Goal: Task Accomplishment & Management: Manage account settings

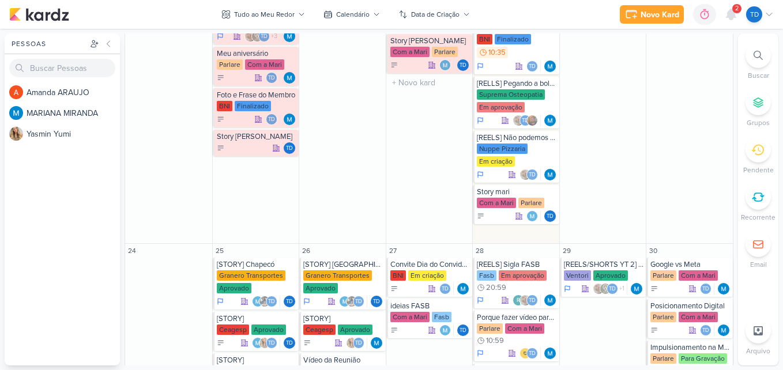
scroll to position [865, 0]
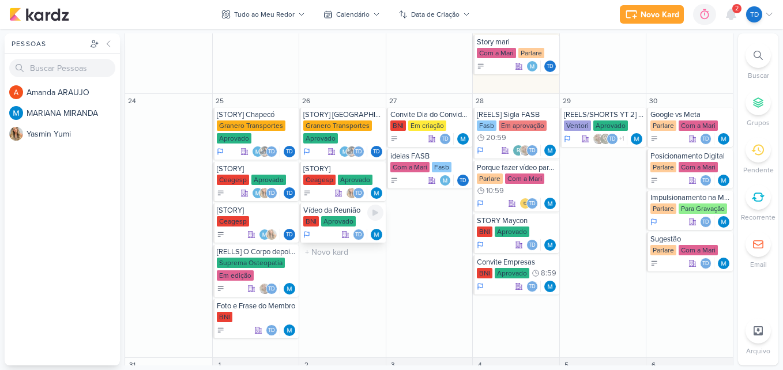
click at [329, 219] on div "Aprovado" at bounding box center [338, 221] width 35 height 10
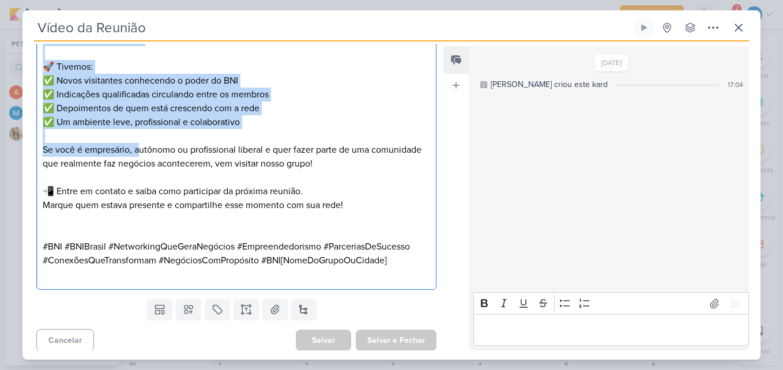
scroll to position [341, 0]
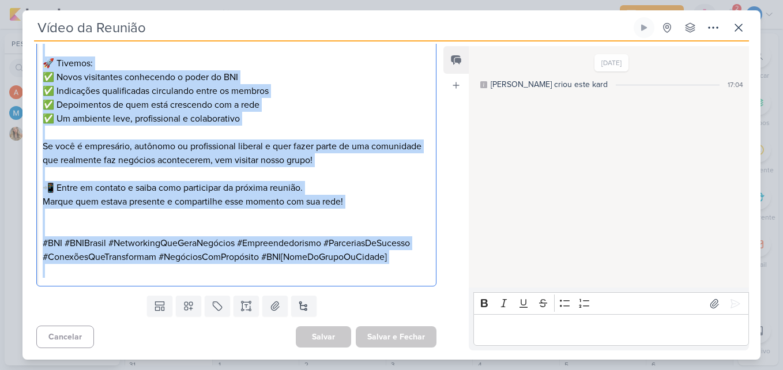
drag, startPoint x: 44, startPoint y: 87, endPoint x: 404, endPoint y: 267, distance: 402.5
click at [404, 267] on div "📸✨ Manhã de conexões poderosas, negócios e crescimento! Networking estratégico,…" at bounding box center [236, 118] width 400 height 336
copy div "📸✨ Manhã de conexões poderosas, negócios e crescimento! Networking estratégico,…"
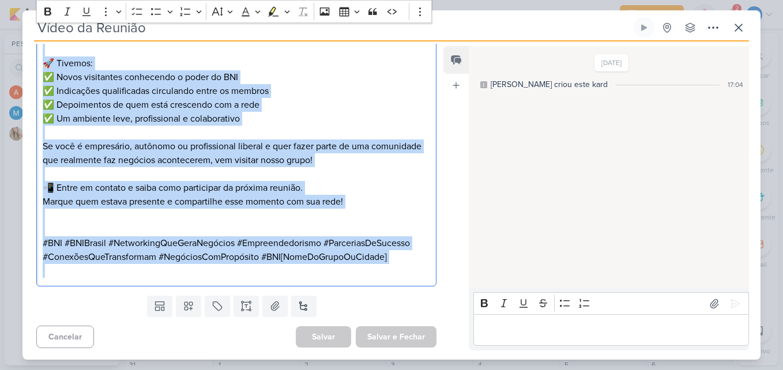
copy div "📸✨ Manhã de conexões poderosas, negócios e crescimento! Networking estratégico,…"
click at [333, 104] on p "🚀 Tivemos: ✅ Novos visitantes conhecendo o poder do BNI ✅ Indicações qualificad…" at bounding box center [236, 90] width 387 height 69
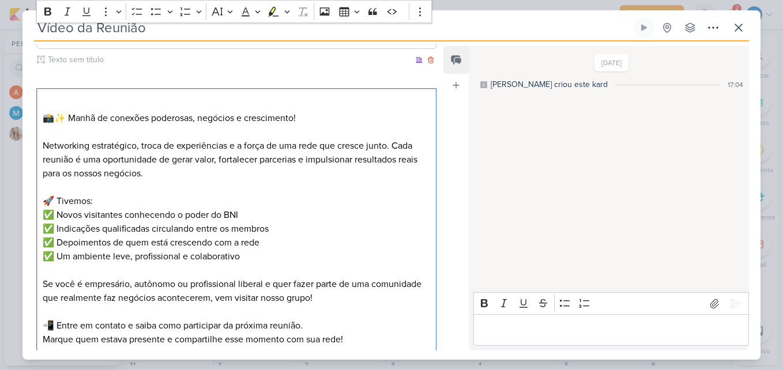
scroll to position [231, 0]
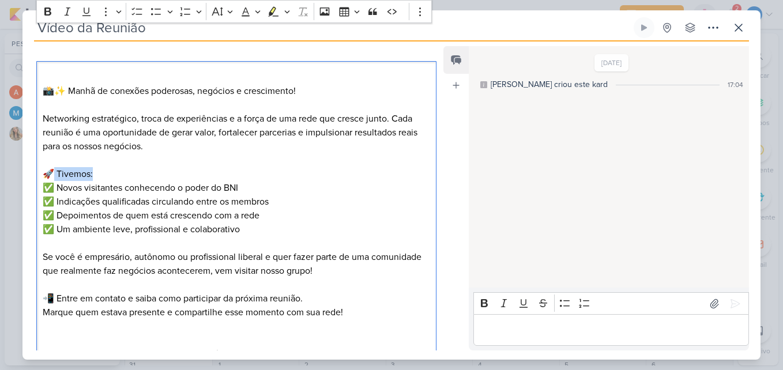
drag, startPoint x: 101, startPoint y: 176, endPoint x: 55, endPoint y: 172, distance: 46.3
click at [55, 172] on p "🚀 Tivemos: ✅ Novos visitantes conhecendo o poder do BNI ✅ Indicações qualificad…" at bounding box center [236, 201] width 387 height 69
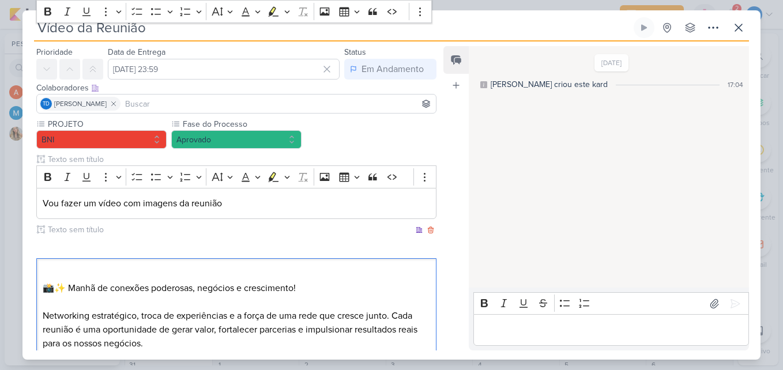
scroll to position [0, 0]
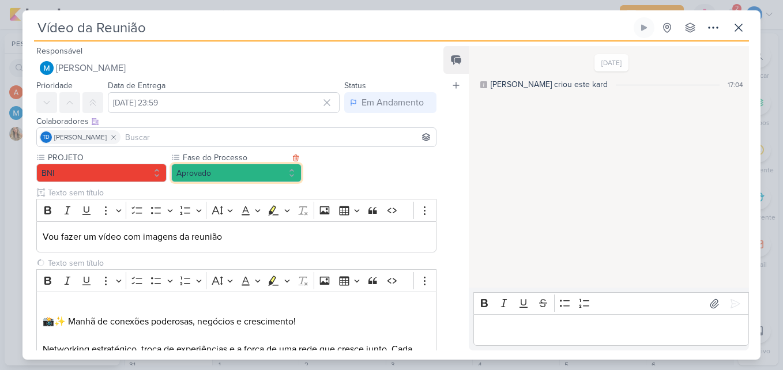
drag, startPoint x: 265, startPoint y: 178, endPoint x: 266, endPoint y: 191, distance: 12.7
click at [265, 178] on button "Aprovado" at bounding box center [236, 173] width 130 height 18
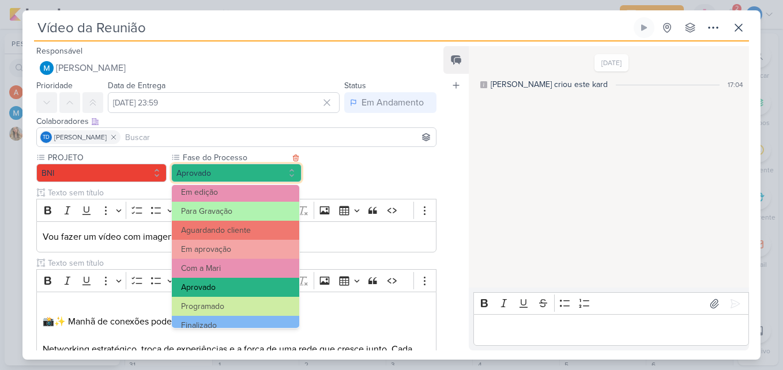
scroll to position [111, 0]
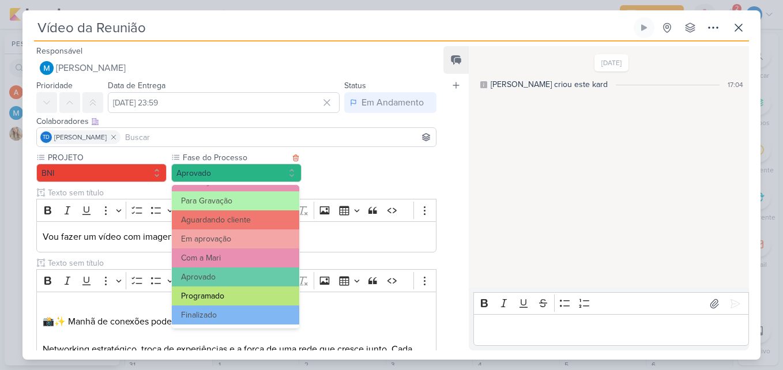
click at [244, 296] on button "Programado" at bounding box center [235, 296] width 127 height 19
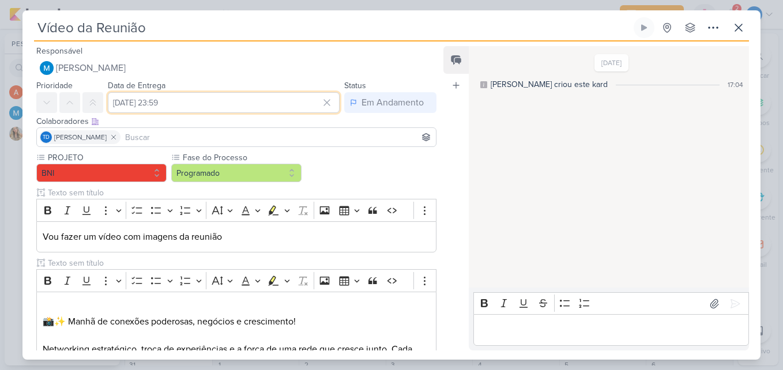
click at [246, 101] on input "26 de agosto de 2025 às 23:59" at bounding box center [224, 102] width 232 height 21
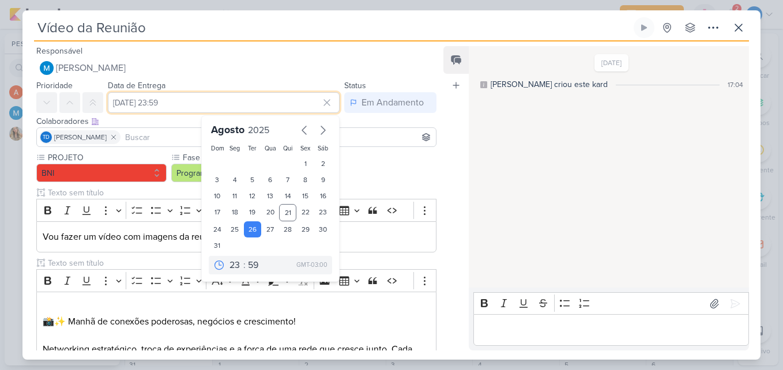
click at [246, 101] on input "26 de agosto de 2025 às 23:59" at bounding box center [224, 102] width 232 height 21
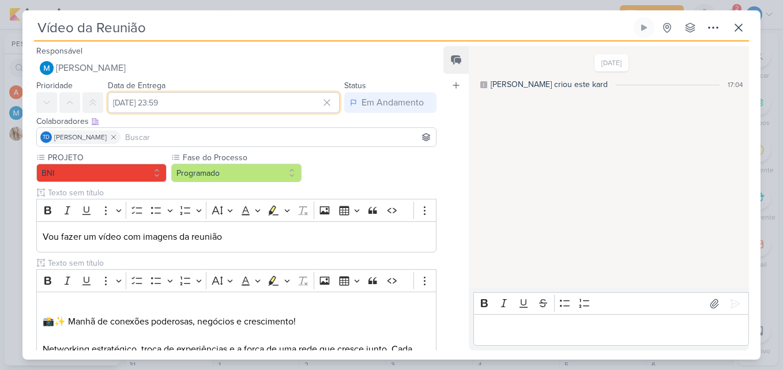
drag, startPoint x: 246, startPoint y: 101, endPoint x: 216, endPoint y: 104, distance: 30.2
click at [216, 104] on input "26 de agosto de 2025 às 23:59" at bounding box center [224, 102] width 232 height 21
click at [220, 107] on input "26 de agosto de 2025 às 23:59" at bounding box center [224, 102] width 232 height 21
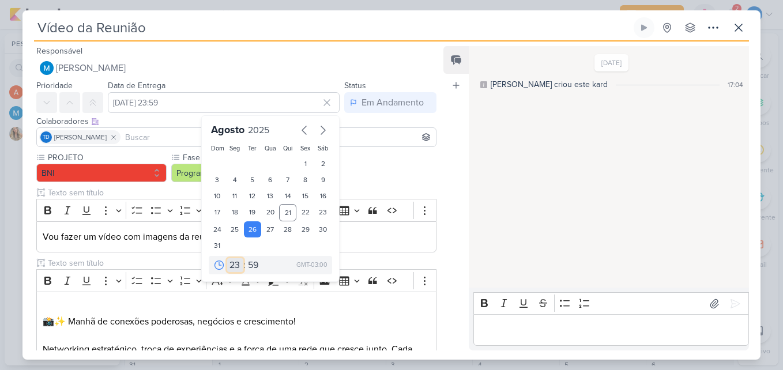
click at [231, 269] on select "00 01 02 03 04 05 06 07 08 09 10 11 12 13 14 15 16 17 18 19 20 21 22 23" at bounding box center [235, 265] width 16 height 14
select select "9"
click at [227, 258] on select "00 01 02 03 04 05 06 07 08 09 10 11 12 13 14 15 16 17 18 19 20 21 22 23" at bounding box center [235, 265] width 16 height 14
type input "26 de agosto de 2025 às 09:59"
click at [246, 269] on select "00 05 10 15 20 25 30 35 40 45 50 55 59" at bounding box center [254, 265] width 16 height 14
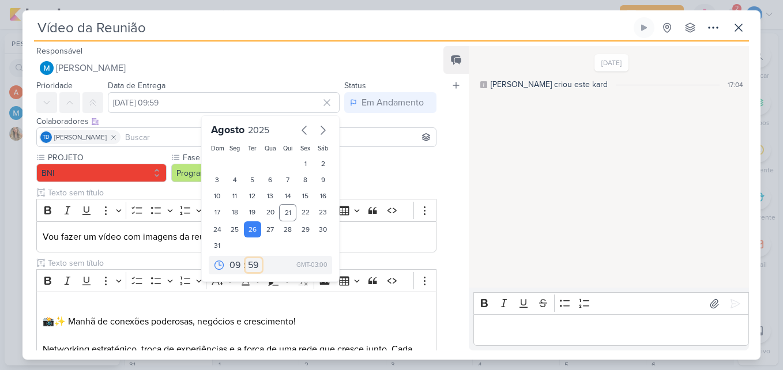
select select "35"
click at [246, 258] on select "00 05 10 15 20 25 30 35 40 45 50 55 59" at bounding box center [254, 265] width 16 height 14
type input "26 de agosto de 2025 às 09:35"
click at [371, 251] on div "Vou fazer um vídeo com imagens da reunião" at bounding box center [236, 237] width 400 height 32
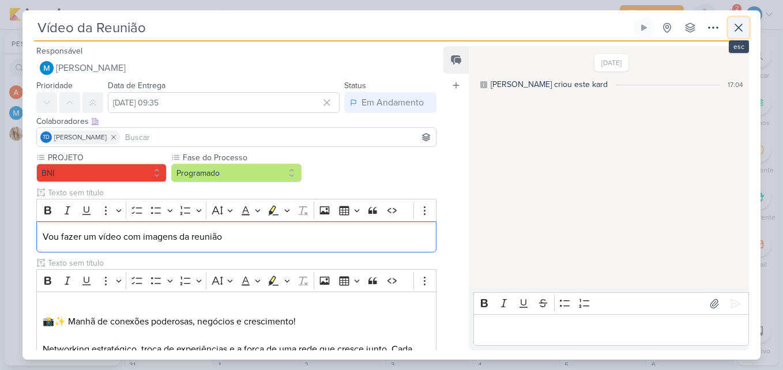
click at [734, 25] on icon at bounding box center [739, 28] width 14 height 14
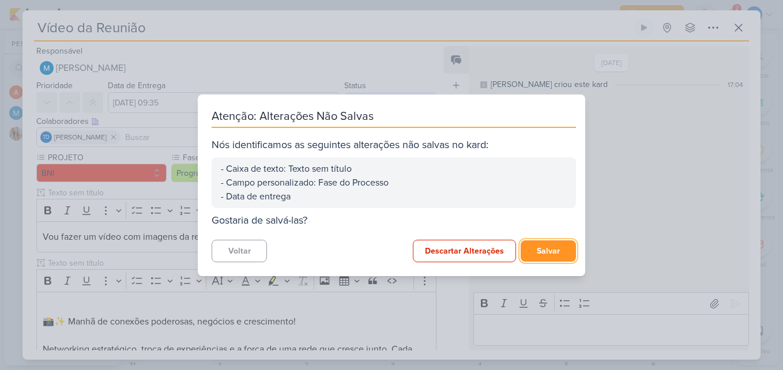
click at [545, 252] on button "Salvar" at bounding box center [548, 250] width 55 height 21
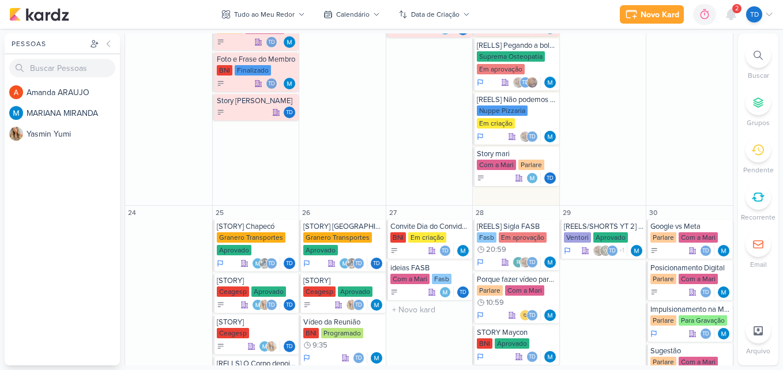
scroll to position [749, 0]
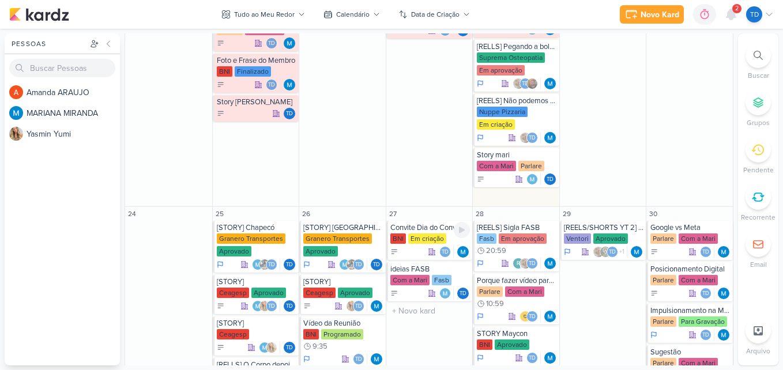
click at [427, 233] on div "Em criação" at bounding box center [427, 238] width 38 height 10
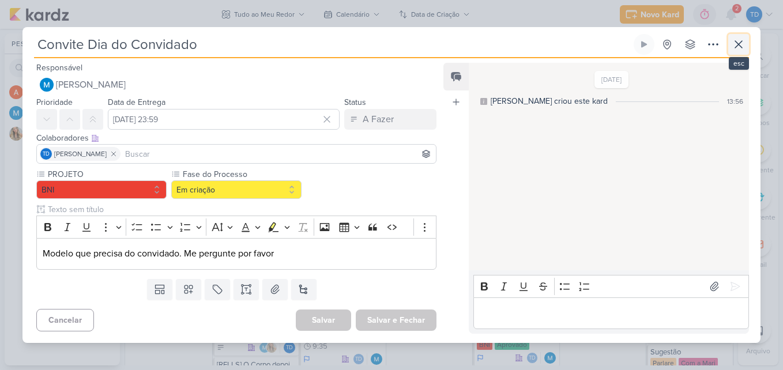
click at [734, 37] on icon at bounding box center [739, 44] width 14 height 14
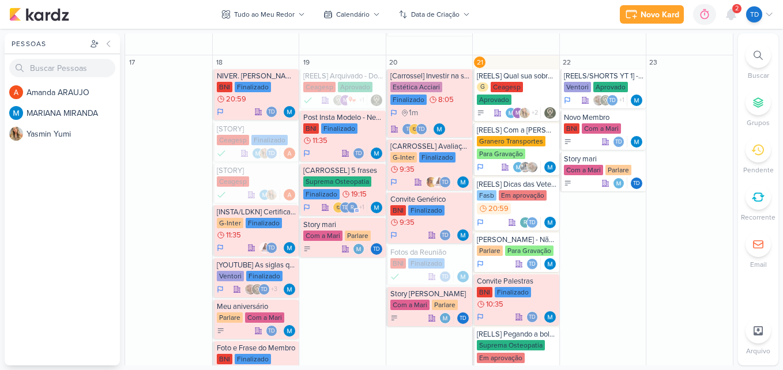
scroll to position [461, 0]
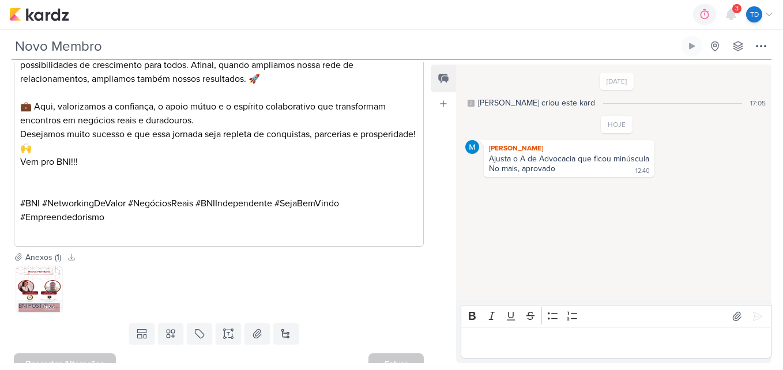
scroll to position [404, 0]
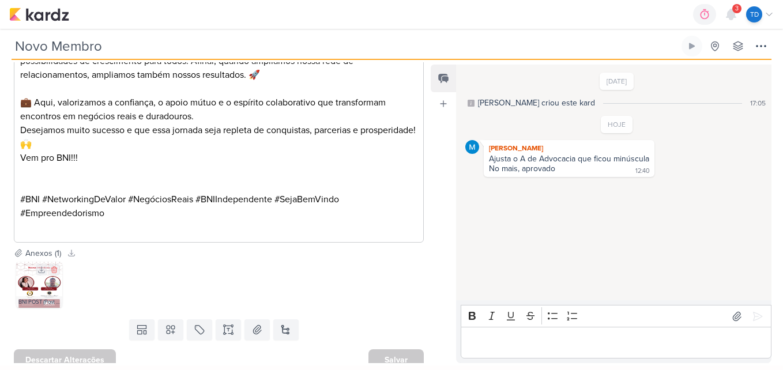
click at [45, 284] on img at bounding box center [39, 285] width 46 height 46
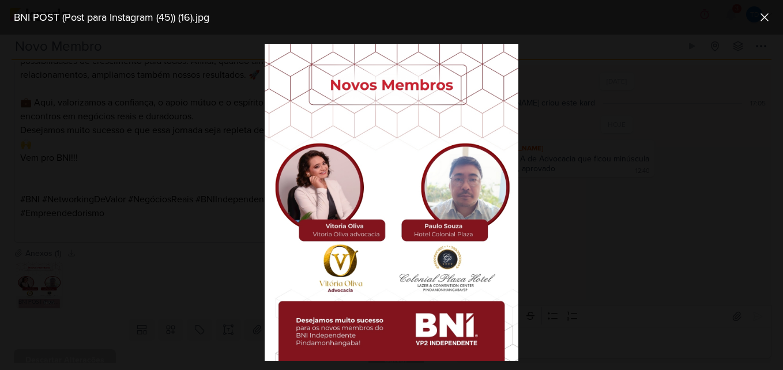
click at [233, 246] on div at bounding box center [391, 203] width 783 height 336
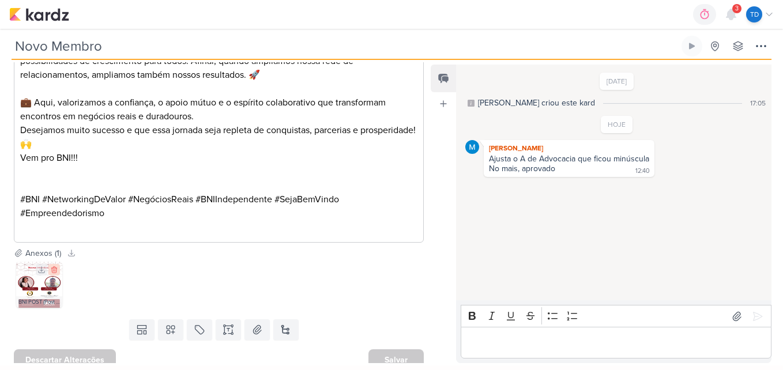
click at [54, 270] on icon at bounding box center [54, 270] width 8 height 8
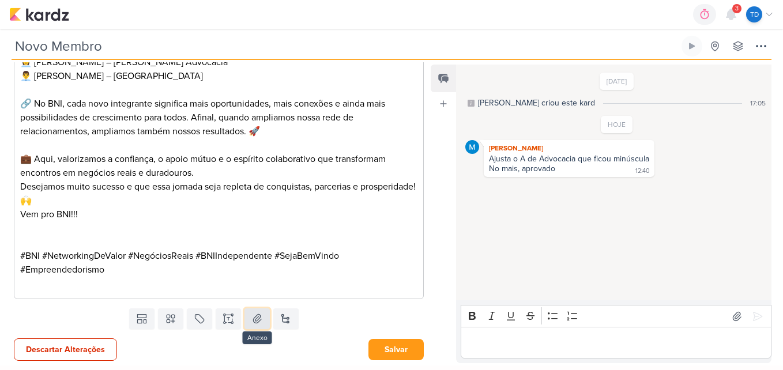
click at [254, 318] on icon at bounding box center [258, 318] width 8 height 9
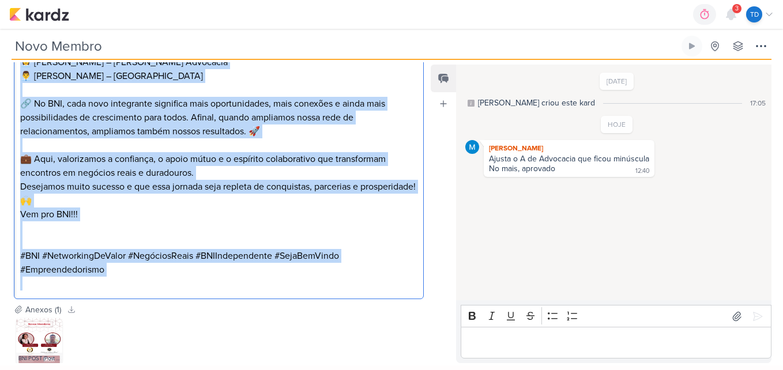
drag, startPoint x: 19, startPoint y: 120, endPoint x: 271, endPoint y: 277, distance: 296.4
click at [271, 277] on div "⁠⁠⁠⁠⁠⁠⁠ 🎉 Novos membros chegando para somar ao BNI Independente Pindamonhangaba…" at bounding box center [219, 138] width 410 height 322
copy div "🎉 Novos membros chegando para somar ao BNI Independente Pindamonhangaba! 🎉 É co…"
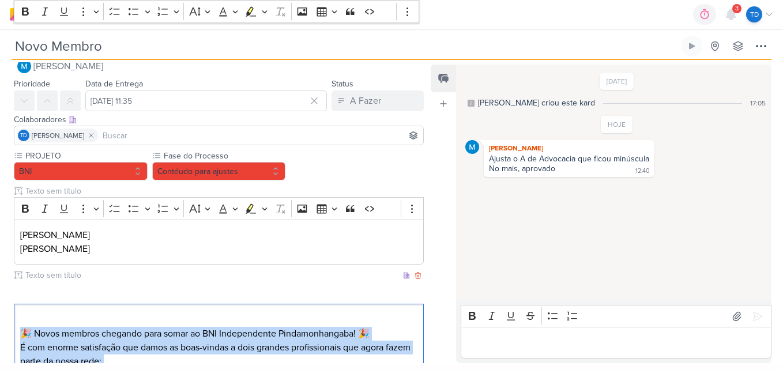
scroll to position [1, 0]
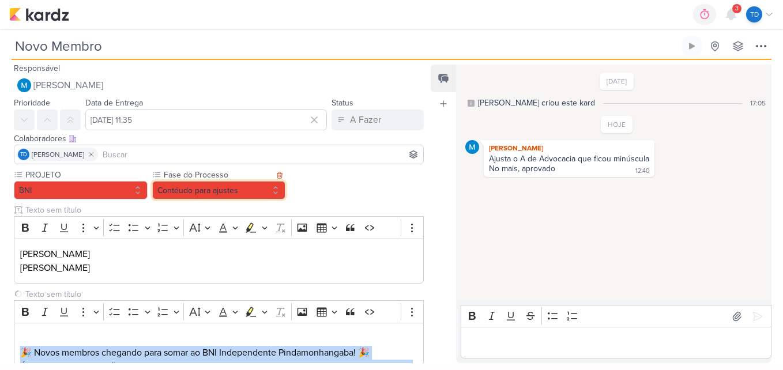
click at [183, 187] on button "Contéudo para ajustes" at bounding box center [219, 190] width 134 height 18
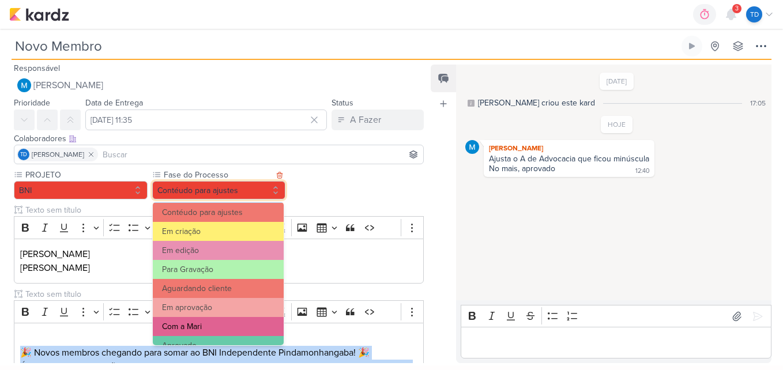
scroll to position [111, 0]
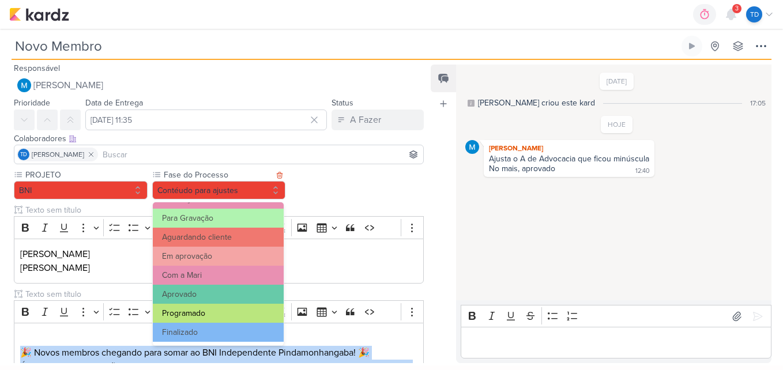
click at [209, 315] on button "Programado" at bounding box center [218, 313] width 131 height 19
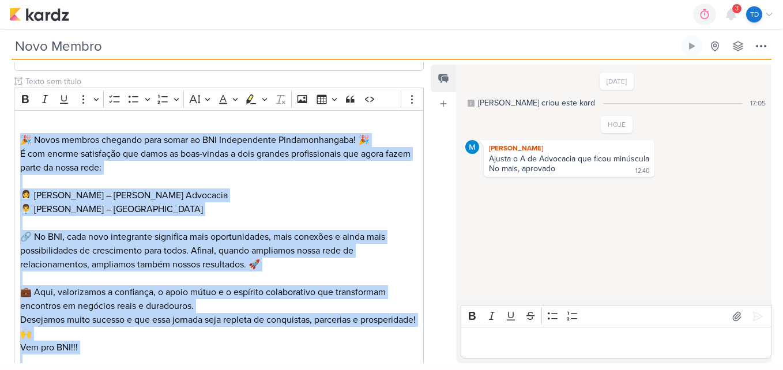
scroll to position [414, 0]
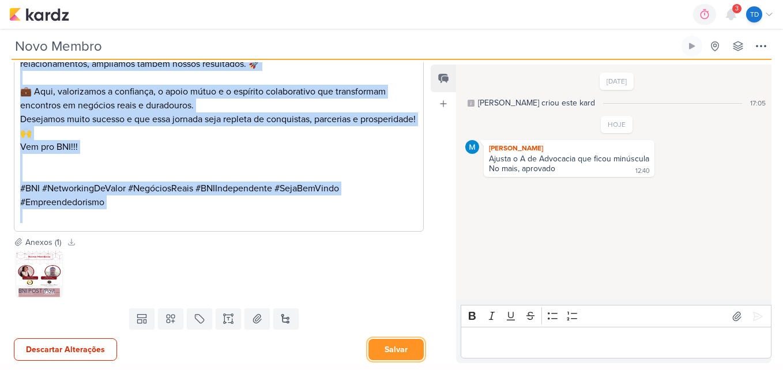
click at [396, 351] on button "Salvar" at bounding box center [395, 349] width 55 height 21
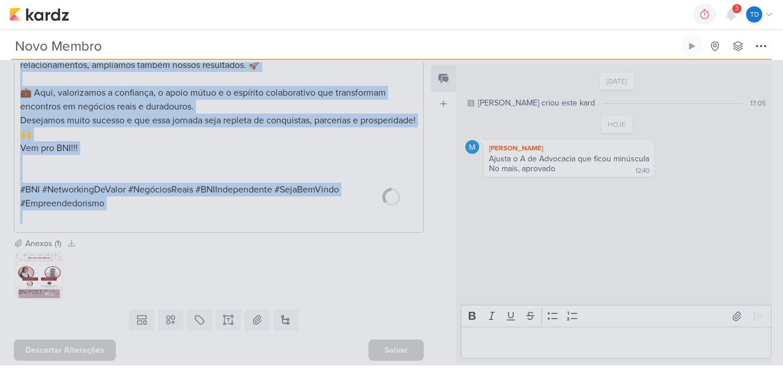
scroll to position [413, 0]
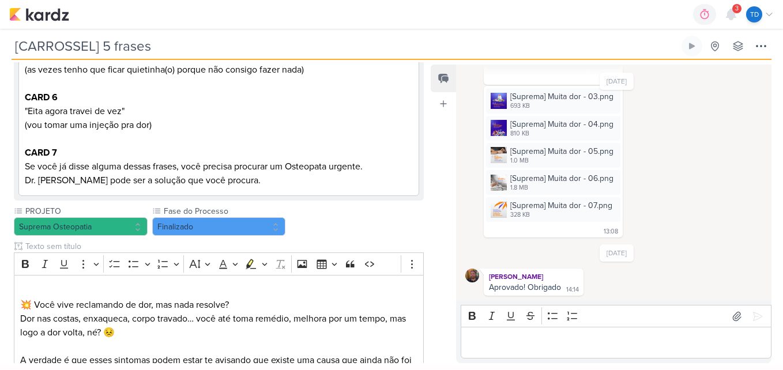
scroll to position [461, 0]
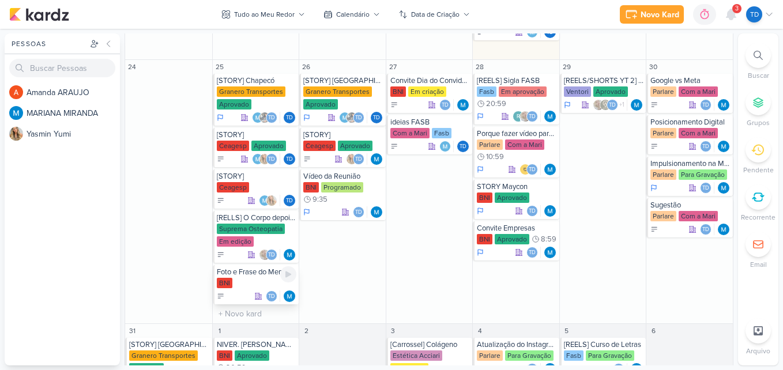
scroll to position [922, 0]
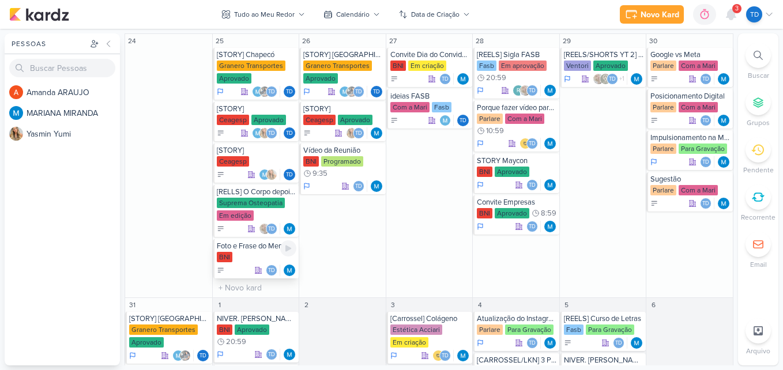
click at [258, 257] on div "BNI" at bounding box center [257, 258] width 80 height 12
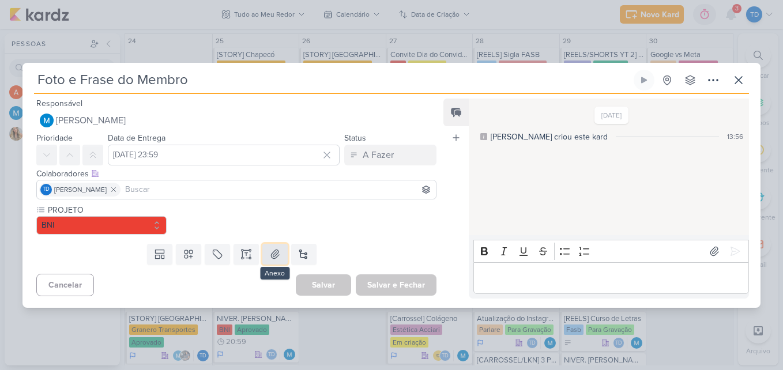
click at [269, 248] on icon at bounding box center [275, 254] width 12 height 12
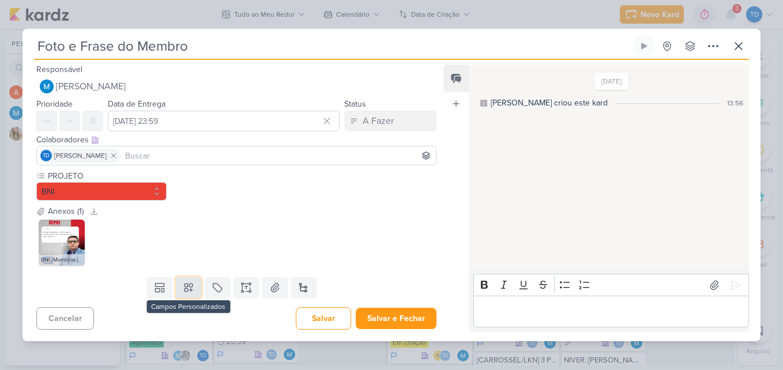
click at [191, 291] on icon at bounding box center [189, 288] width 12 height 12
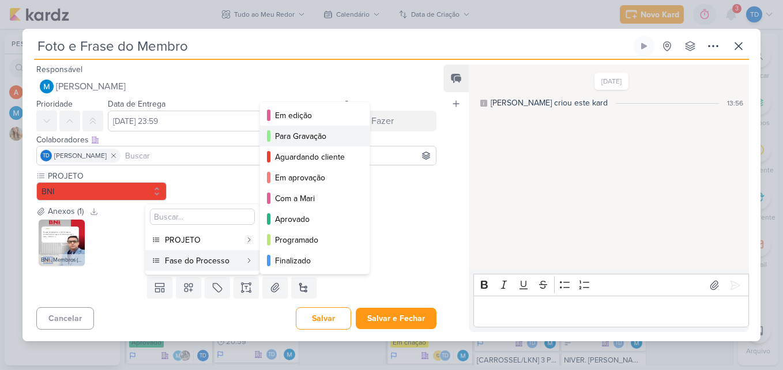
scroll to position [84, 0]
click at [321, 202] on div "Com a Mari" at bounding box center [315, 198] width 81 height 12
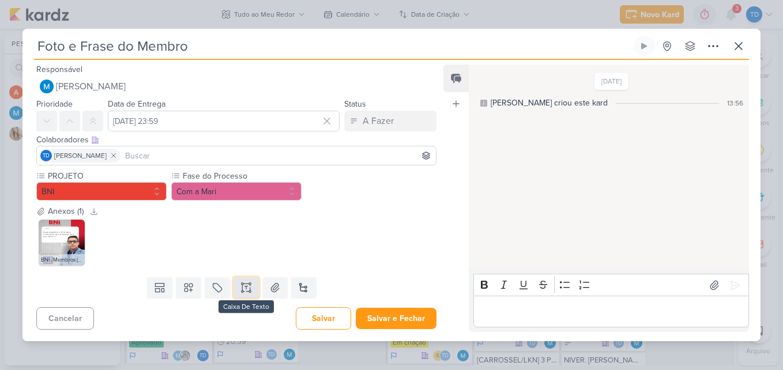
click at [243, 287] on icon at bounding box center [246, 288] width 12 height 12
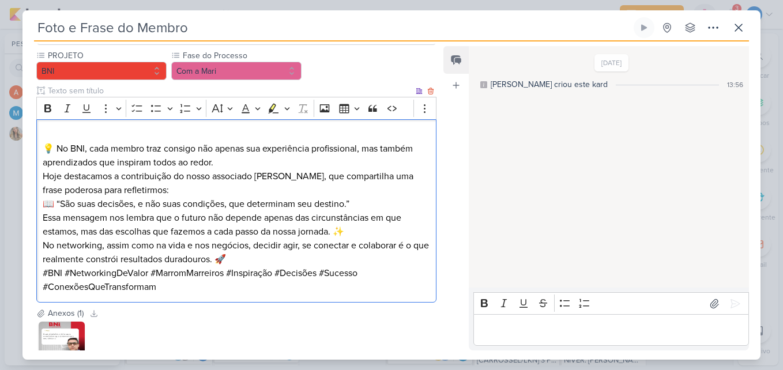
scroll to position [160, 0]
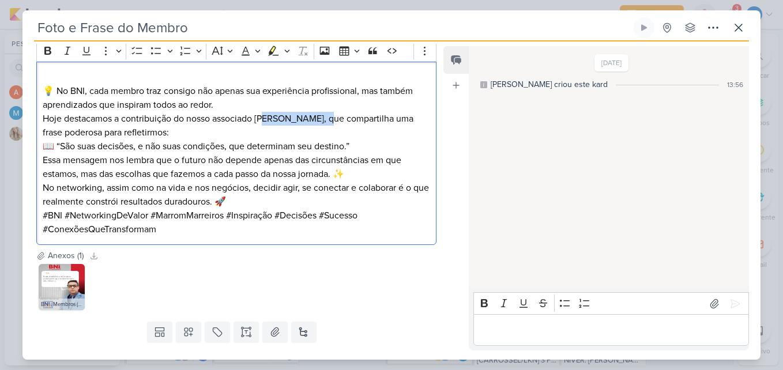
drag, startPoint x: 327, startPoint y: 118, endPoint x: 267, endPoint y: 116, distance: 60.0
click at [267, 116] on p "Hoje destacamos a contribuição do nosso associado Marrom Marreiros, que compart…" at bounding box center [236, 126] width 387 height 28
click at [214, 135] on p "Hoje destacamos a contribuição do nosso associado Marlom Marreiros, que compart…" at bounding box center [236, 126] width 387 height 28
click at [285, 118] on p "Hoje destacamos a contribuição do nosso associado Marlom Marreiros, que compart…" at bounding box center [236, 126] width 387 height 28
click at [244, 105] on p "💡 No BNI, cada membro traz consigo não apenas sua experiência profissional, mas…" at bounding box center [236, 98] width 387 height 28
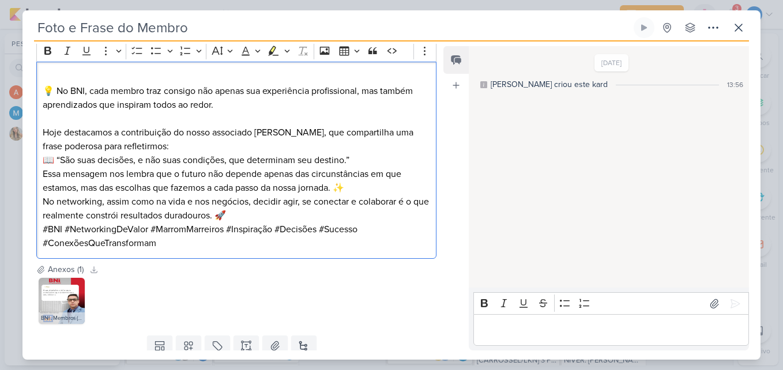
click at [357, 184] on p "Essa mensagem nos lembra que o futuro não depende apenas das circunstâncias em …" at bounding box center [236, 181] width 387 height 28
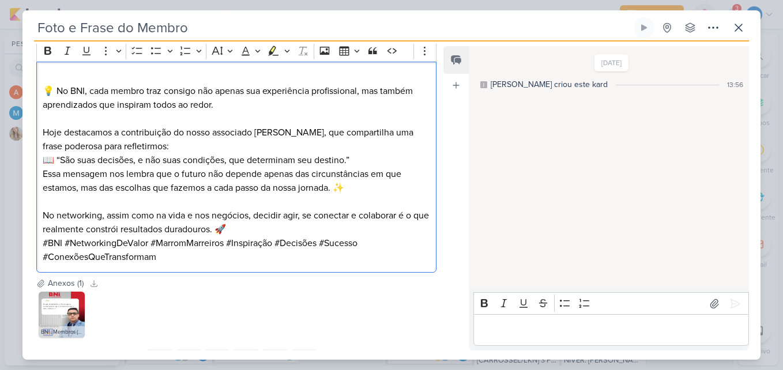
click at [293, 223] on p "No networking, assim como na vida e nos negócios, decidir agir, se conectar e c…" at bounding box center [236, 223] width 387 height 28
click at [268, 229] on p "No networking, assim como na vida e nos negócios, decidir agir, se conectar e c…" at bounding box center [236, 223] width 387 height 28
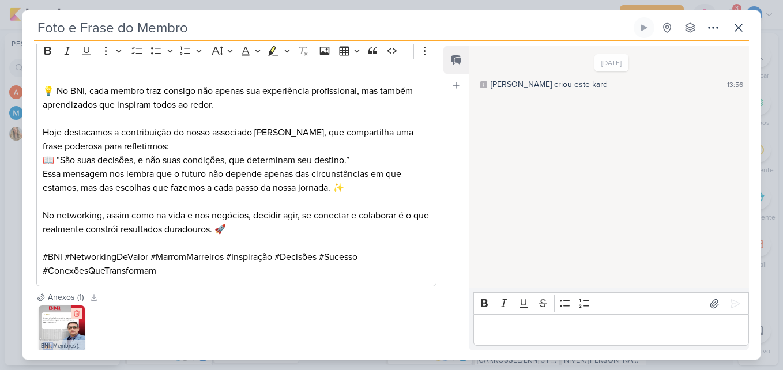
click at [74, 316] on icon at bounding box center [76, 314] width 5 height 6
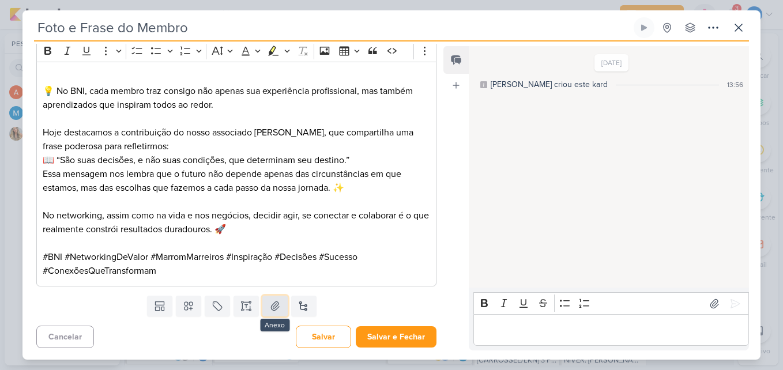
click at [273, 303] on icon at bounding box center [275, 306] width 12 height 12
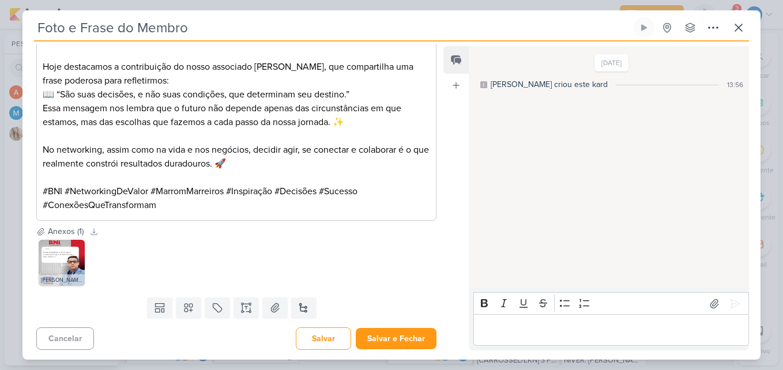
scroll to position [227, 0]
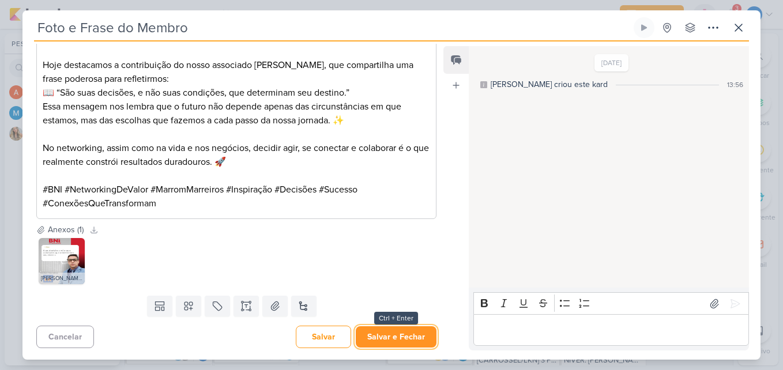
click at [422, 334] on button "Salvar e Fechar" at bounding box center [396, 336] width 81 height 21
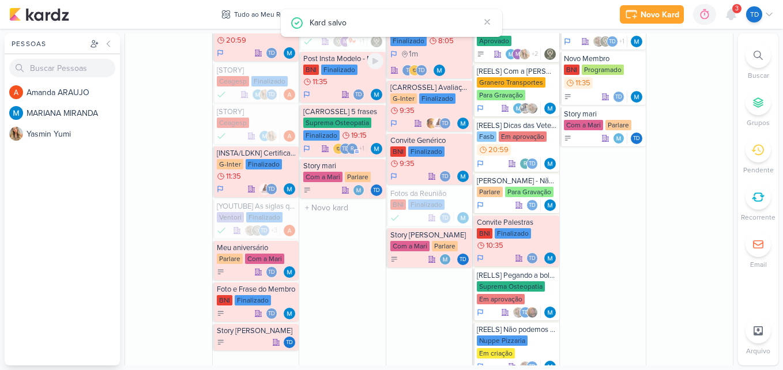
scroll to position [346, 0]
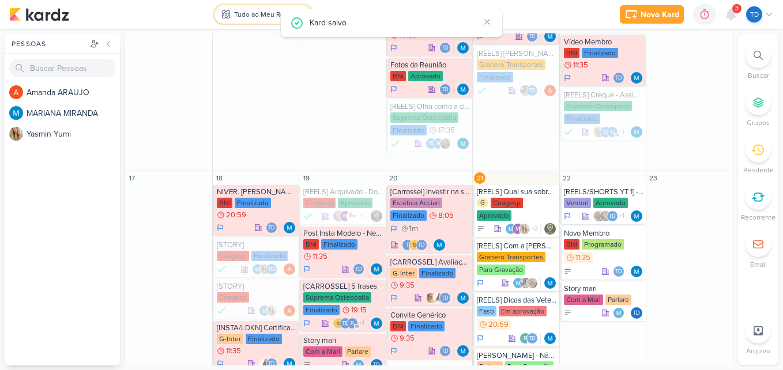
click at [240, 7] on button "Tudo ao Meu Redor" at bounding box center [262, 14] width 97 height 18
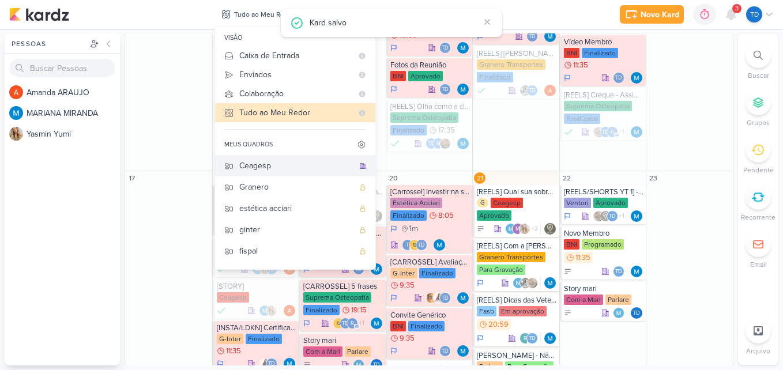
click at [269, 168] on div "Ceagesp" at bounding box center [296, 166] width 114 height 12
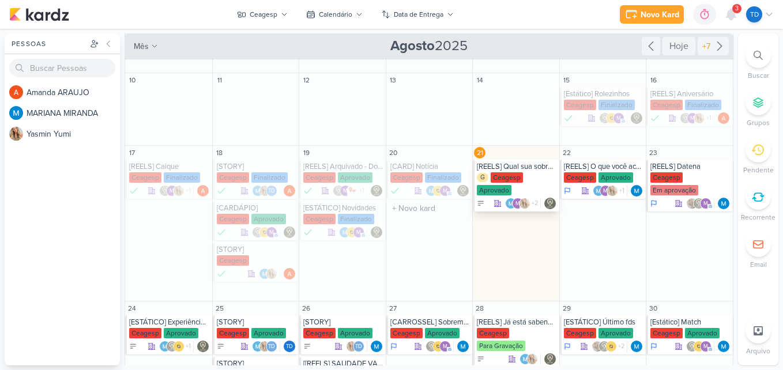
scroll to position [69, 0]
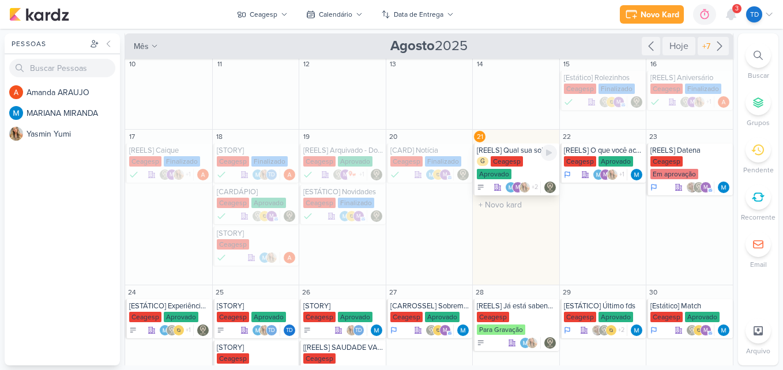
click at [517, 165] on div "Ceagesp" at bounding box center [507, 161] width 32 height 10
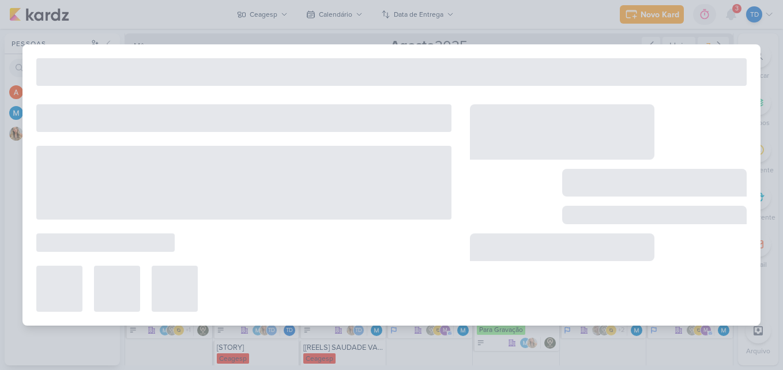
type input "[REELS] Qual sua sobremesa favorita?"
type input "[DATE] 23:59"
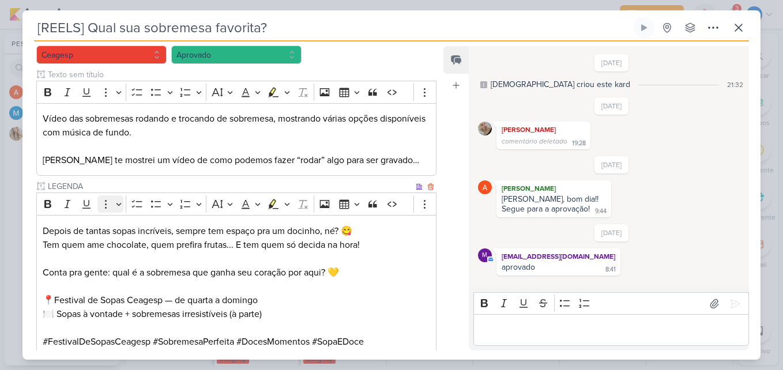
scroll to position [231, 0]
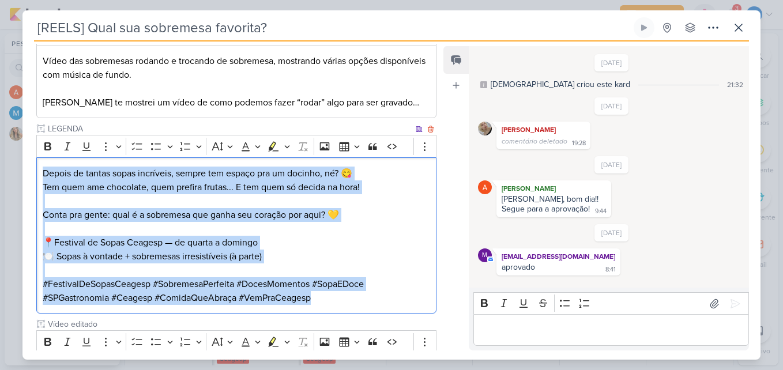
drag, startPoint x: 43, startPoint y: 174, endPoint x: 363, endPoint y: 295, distance: 342.1
click at [363, 295] on div "Depois de tantas sopas incríveis, sempre tem espaço pra um docinho, né? 😋 Tem q…" at bounding box center [236, 235] width 400 height 156
copy div "Depois de tantas sopas incríveis, sempre tem espaço pra um docinho, né? 😋 Tem q…"
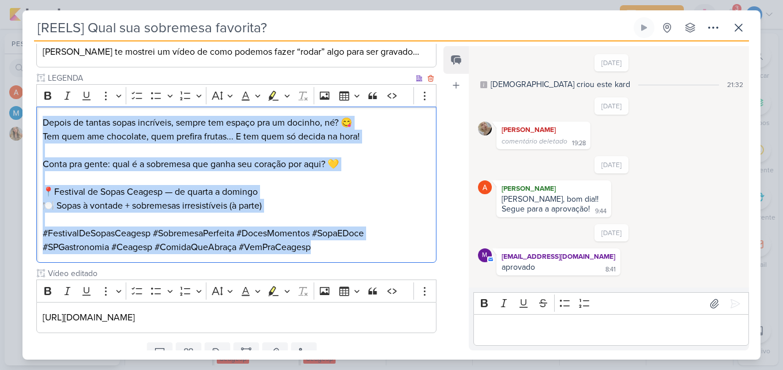
scroll to position [328, 0]
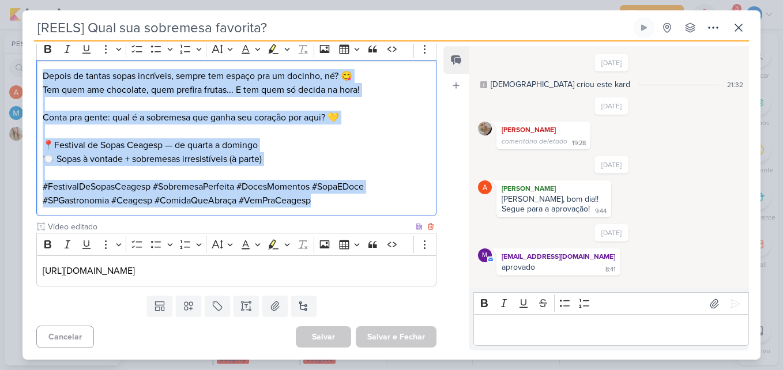
click at [411, 267] on p "https://drive.google.com/file/d/1qWpgECYemy7cv9hkndEI7u8ivogGa9De/view?usp=shar…" at bounding box center [236, 271] width 387 height 14
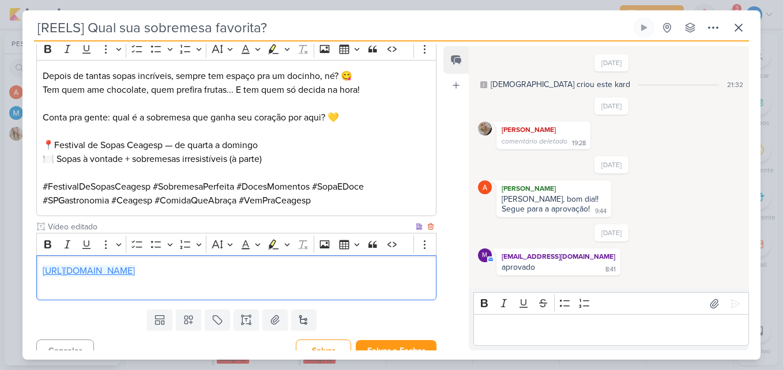
click at [135, 269] on link "https://drive.google.com/file/d/1qWpgECYemy7cv9hkndEI7u8ivogGa9De/view?usp=shar…" at bounding box center [89, 271] width 92 height 12
click at [524, 323] on p "Editor editing area: main" at bounding box center [610, 330] width 263 height 14
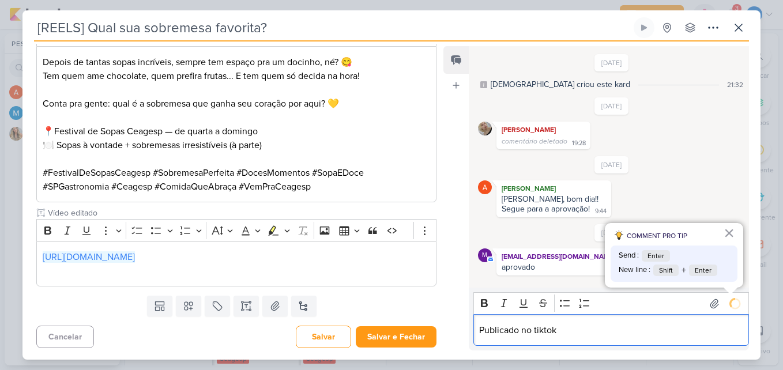
scroll to position [37, 0]
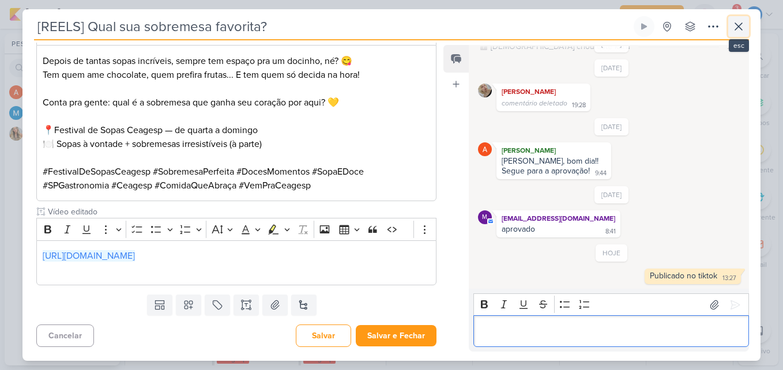
click at [747, 27] on button at bounding box center [738, 26] width 21 height 21
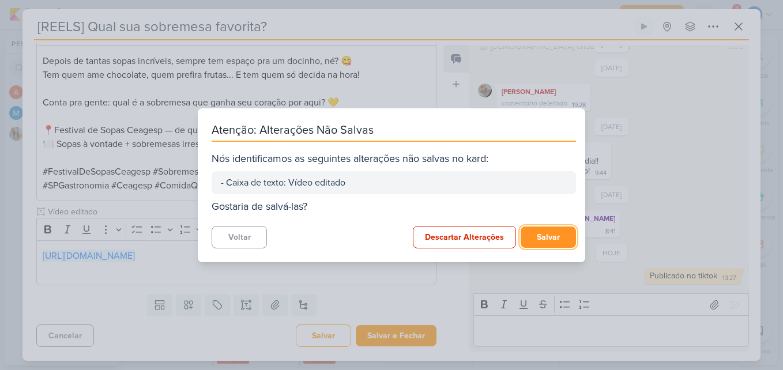
click at [538, 239] on button "Salvar" at bounding box center [548, 237] width 55 height 21
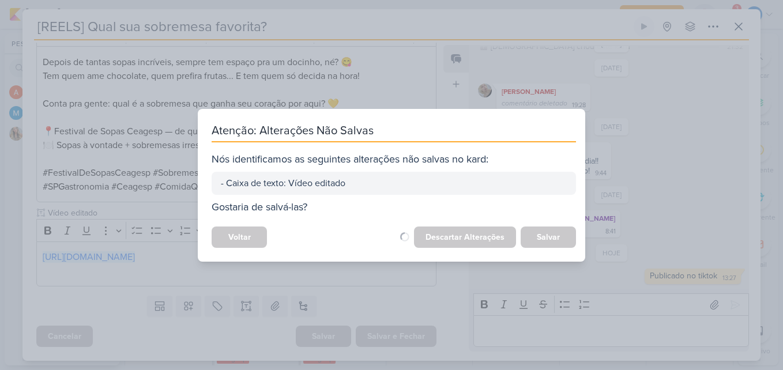
scroll to position [341, 0]
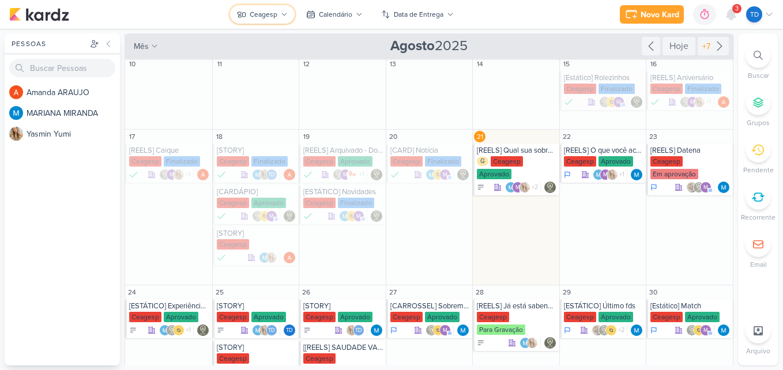
click at [278, 13] on button "Ceagesp" at bounding box center [262, 14] width 65 height 18
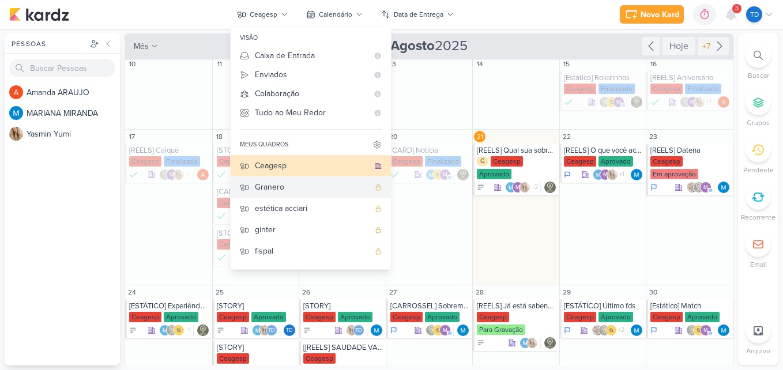
click at [267, 185] on div "Granero" at bounding box center [312, 187] width 114 height 12
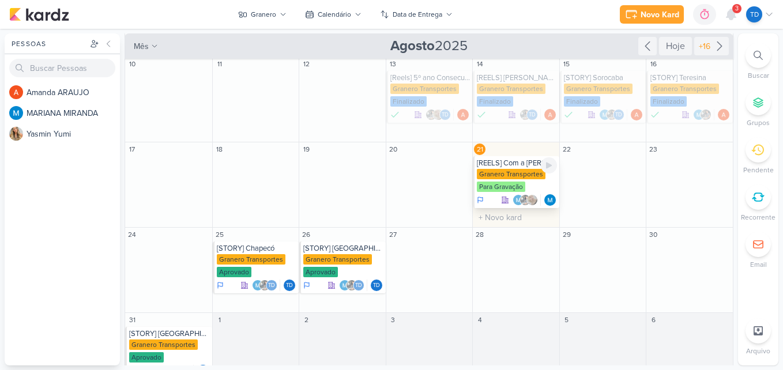
click at [528, 175] on div "Granero Transportes" at bounding box center [511, 174] width 69 height 10
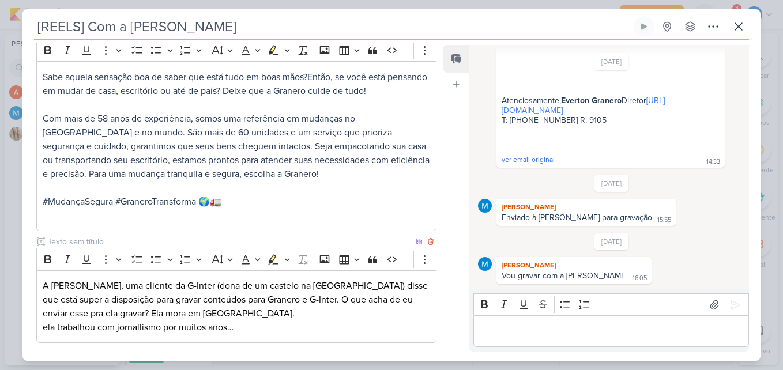
scroll to position [365, 0]
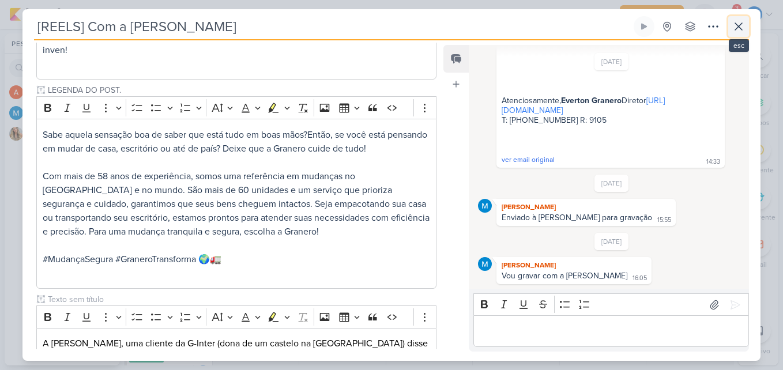
click at [738, 24] on icon at bounding box center [739, 27] width 14 height 14
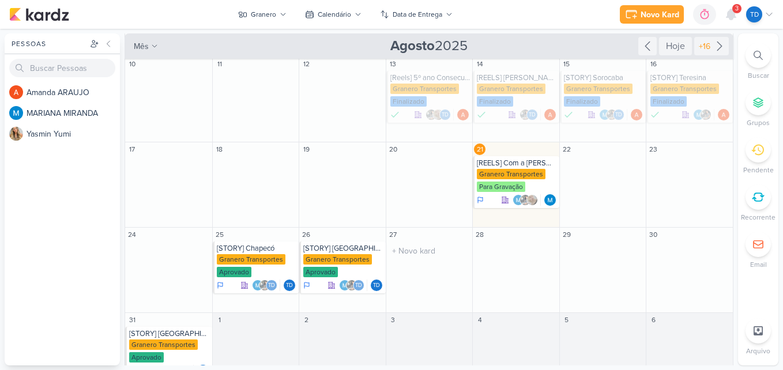
scroll to position [102, 0]
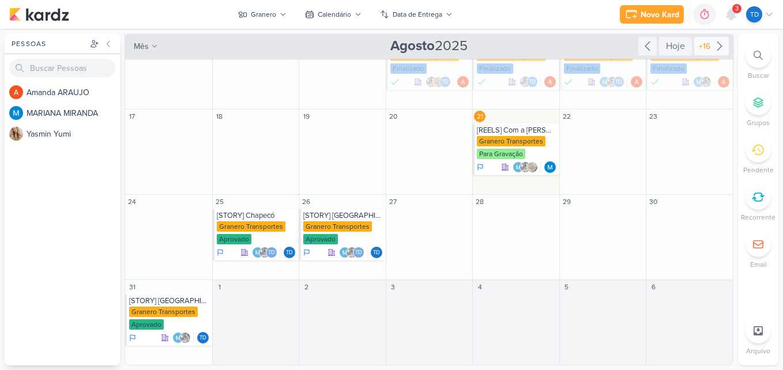
click at [704, 51] on div "+16" at bounding box center [704, 46] width 16 height 12
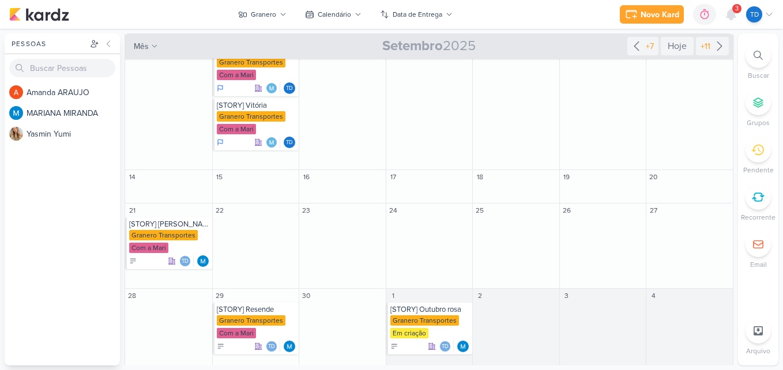
scroll to position [123, 0]
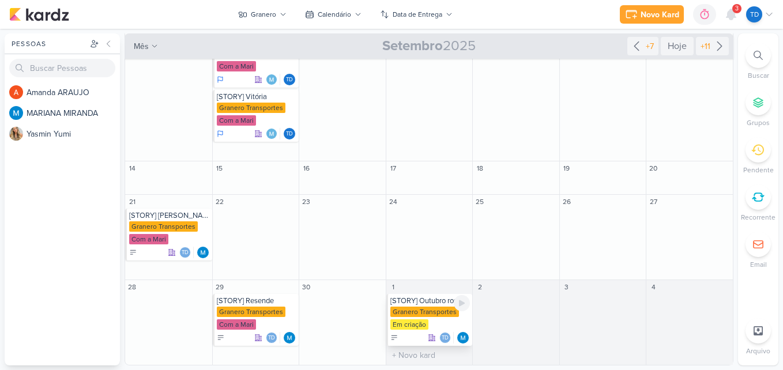
click at [431, 319] on div "Granero Transportes Em criação" at bounding box center [430, 319] width 80 height 24
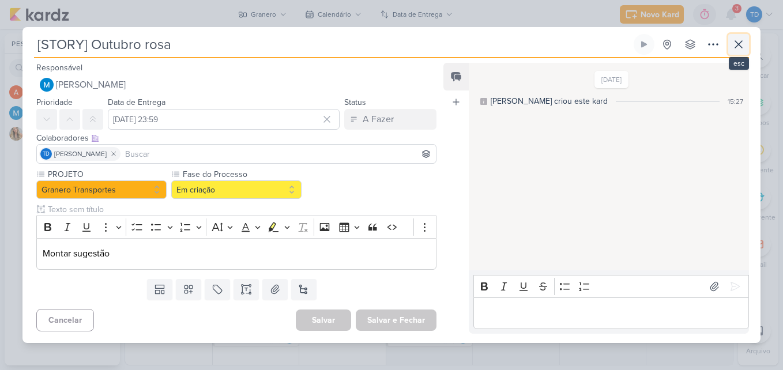
click at [742, 37] on button at bounding box center [738, 44] width 21 height 21
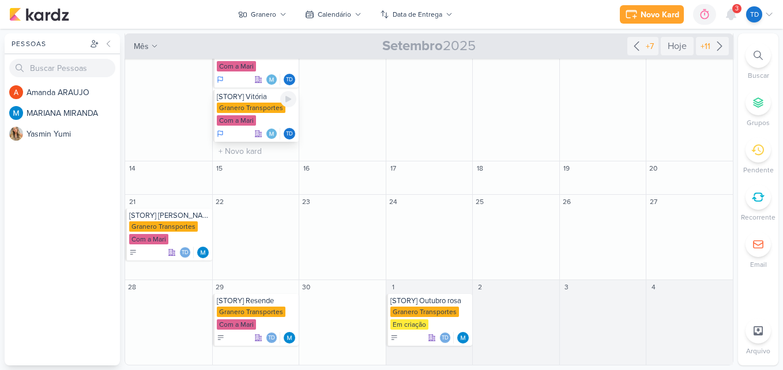
click at [243, 112] on div "Granero Transportes" at bounding box center [251, 108] width 69 height 10
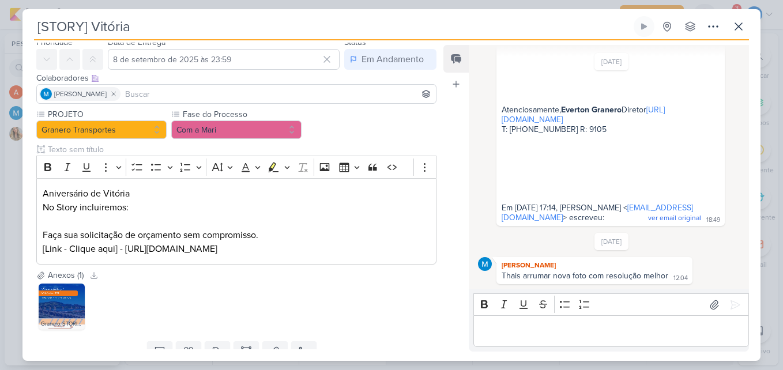
scroll to position [89, 0]
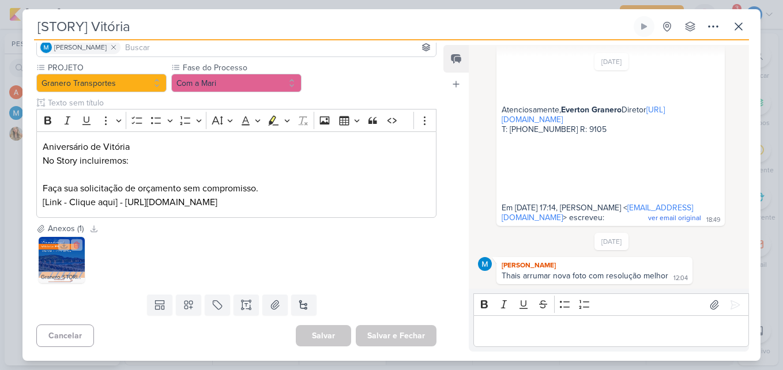
click at [76, 263] on img at bounding box center [62, 260] width 46 height 46
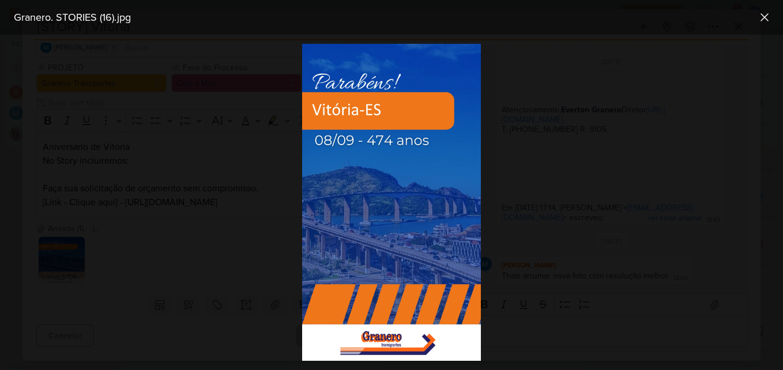
click at [445, 308] on img at bounding box center [391, 202] width 178 height 317
click at [276, 191] on div at bounding box center [391, 203] width 783 height 336
